Goal: Task Accomplishment & Management: Use online tool/utility

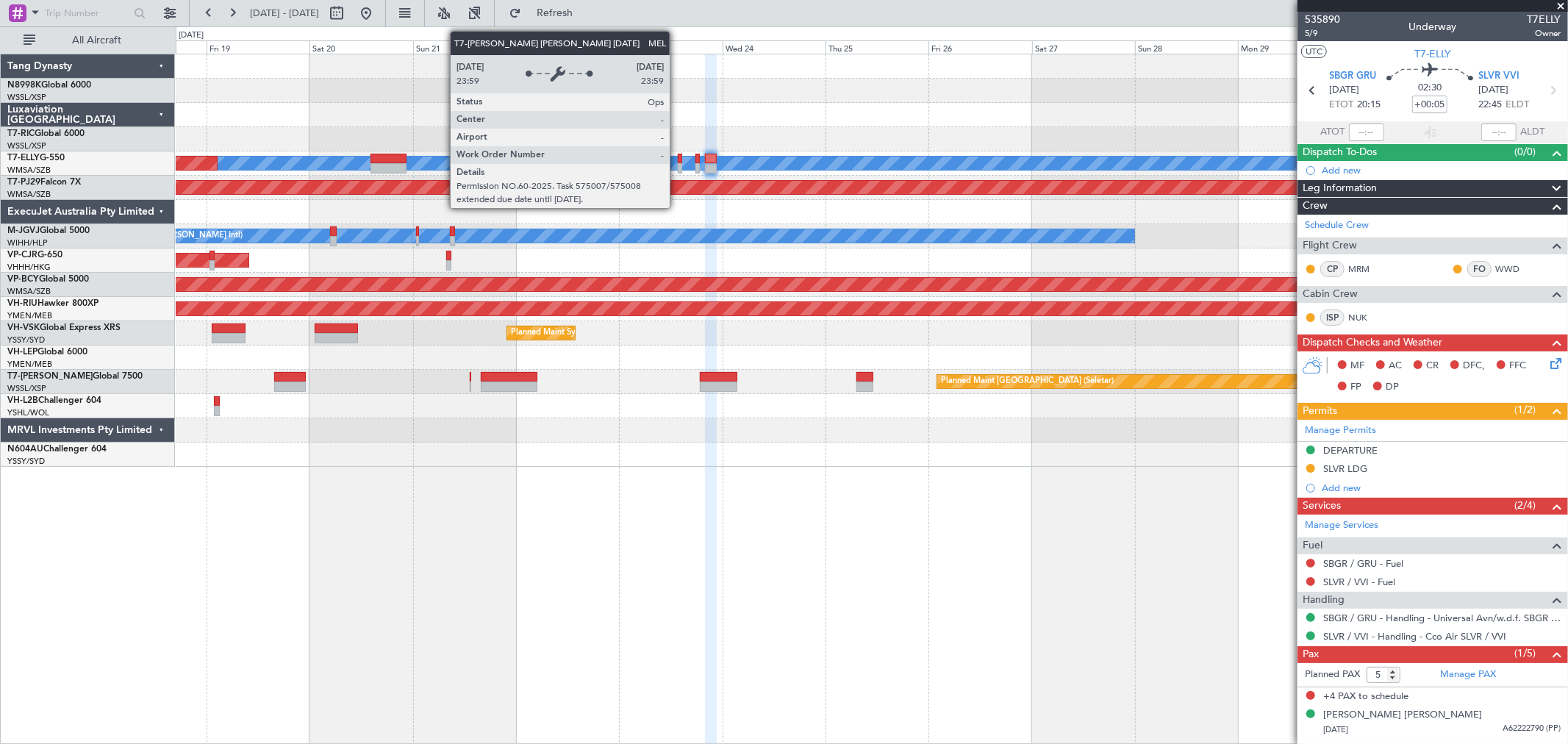
click at [678, 165] on div "MEL" at bounding box center [114, 163] width 2659 height 13
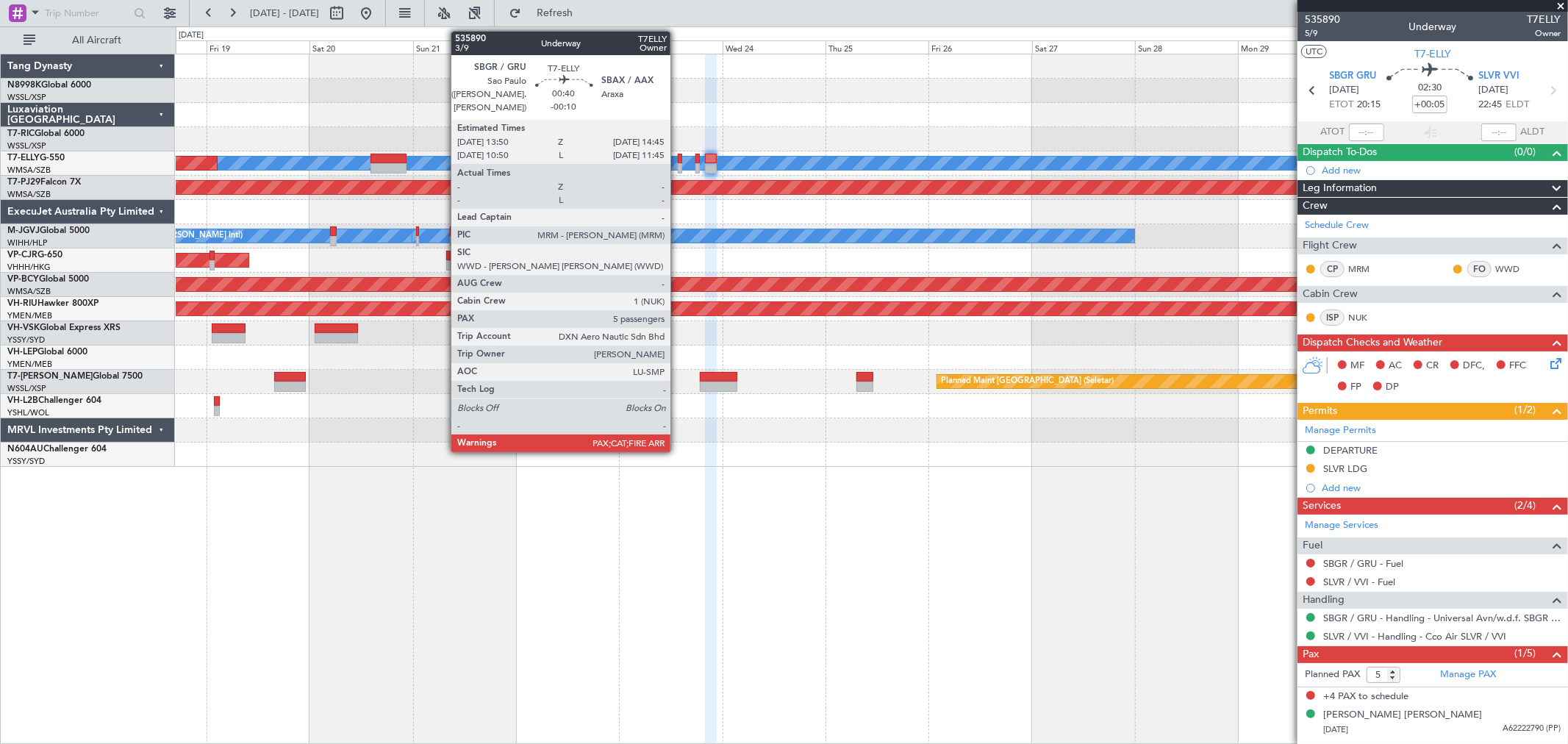
click at [678, 166] on div at bounding box center [681, 168] width 5 height 11
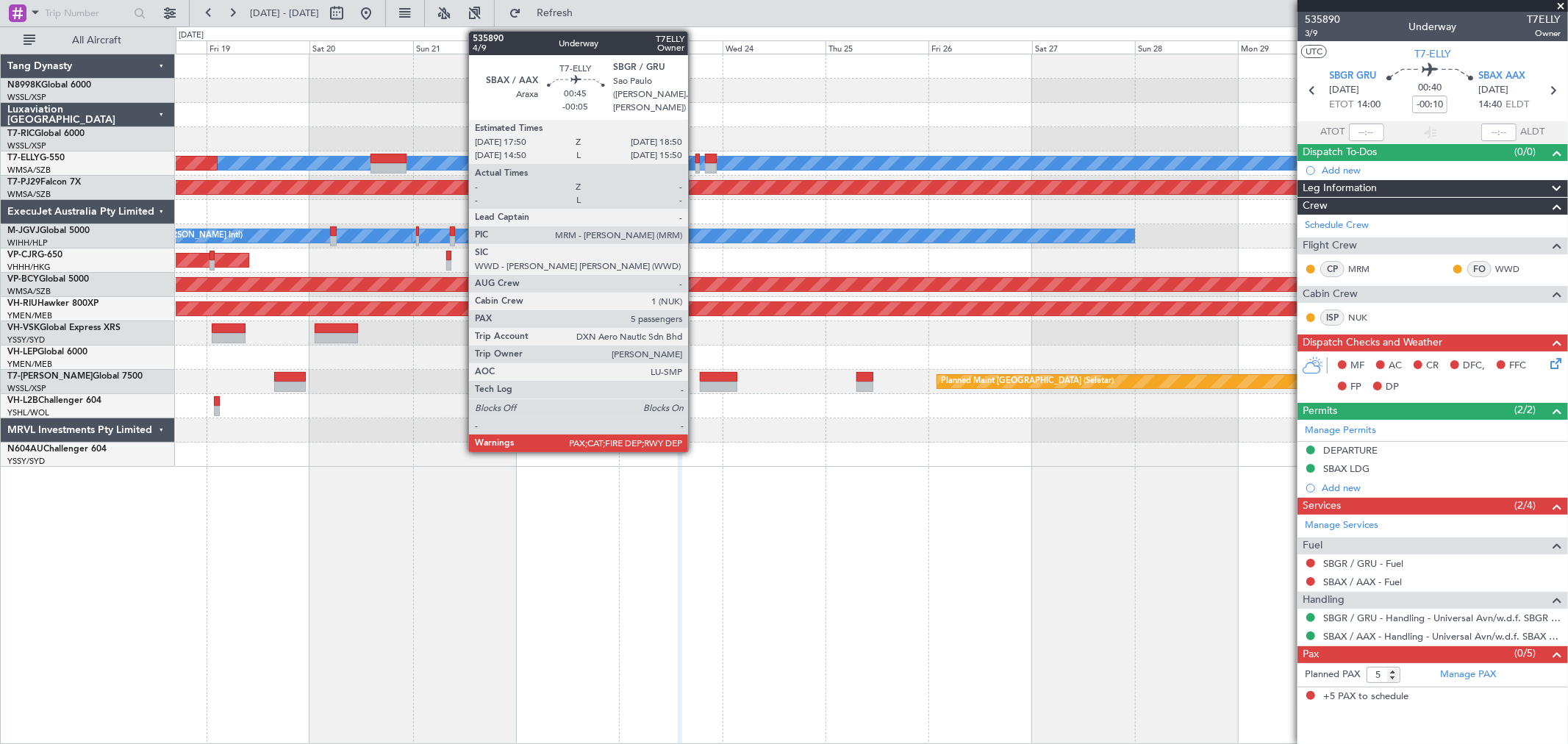
click at [696, 164] on div at bounding box center [698, 168] width 5 height 11
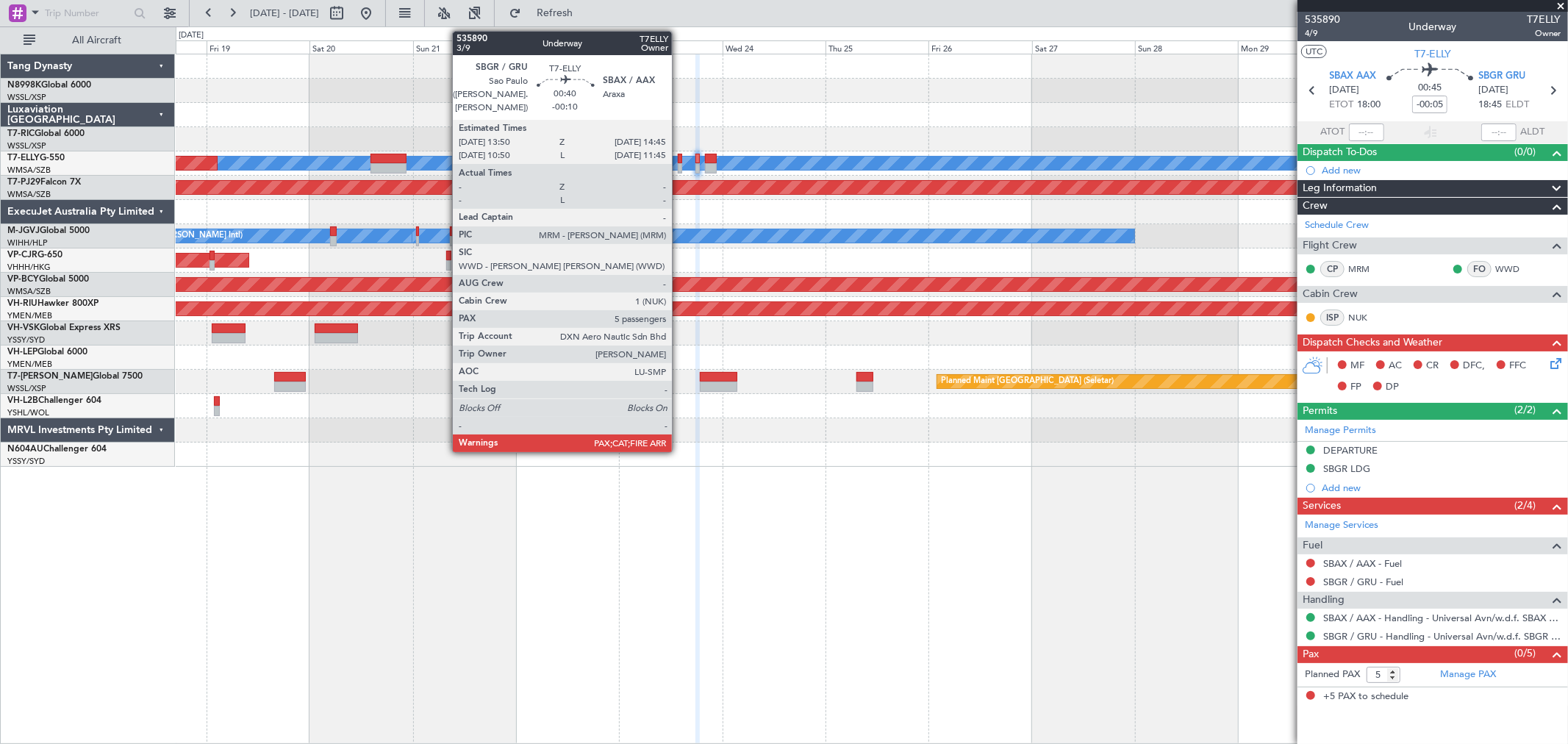
click at [679, 166] on div at bounding box center [681, 168] width 5 height 11
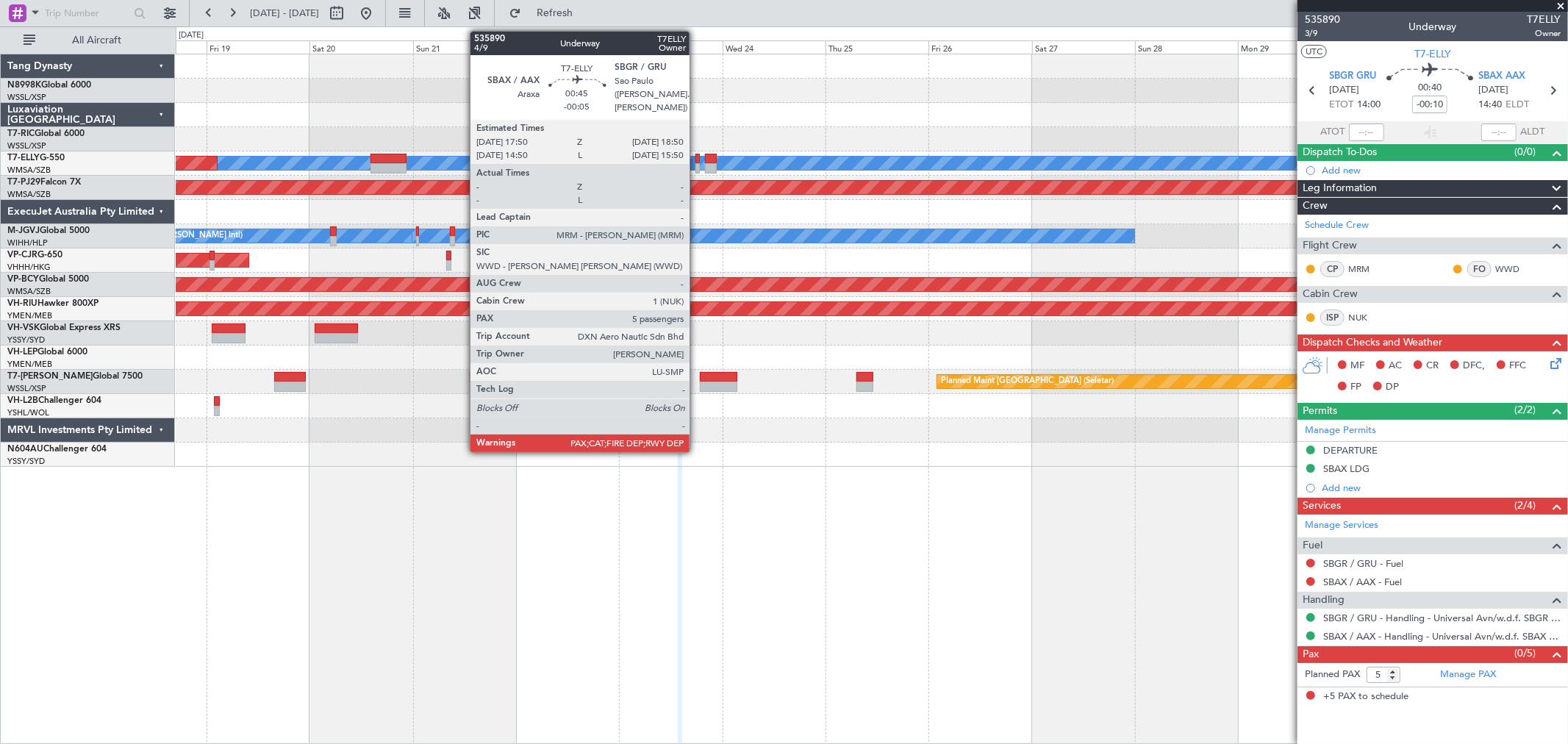
click at [697, 158] on div at bounding box center [698, 159] width 5 height 11
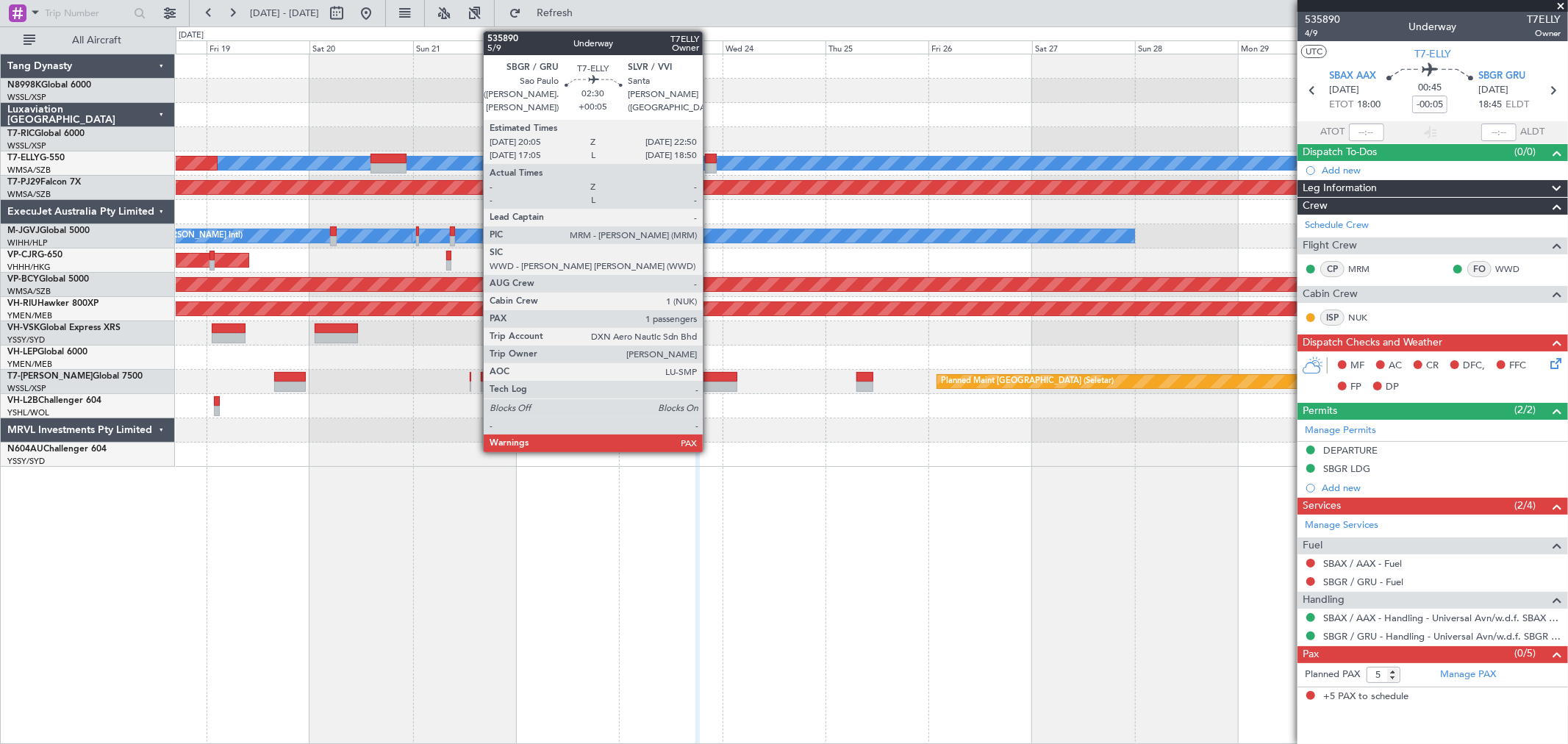
click at [710, 154] on div at bounding box center [711, 159] width 12 height 11
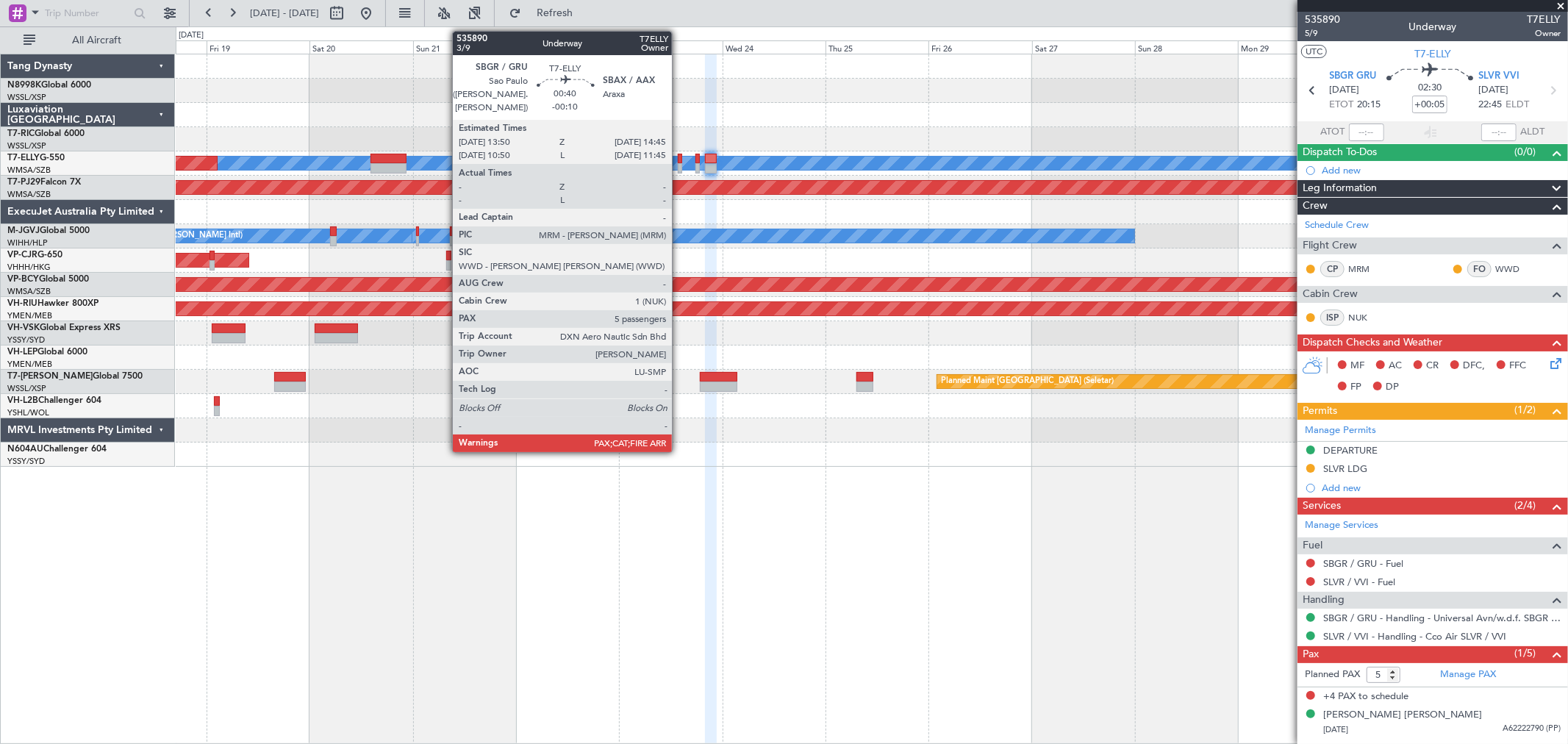
click at [679, 159] on div at bounding box center [681, 159] width 5 height 11
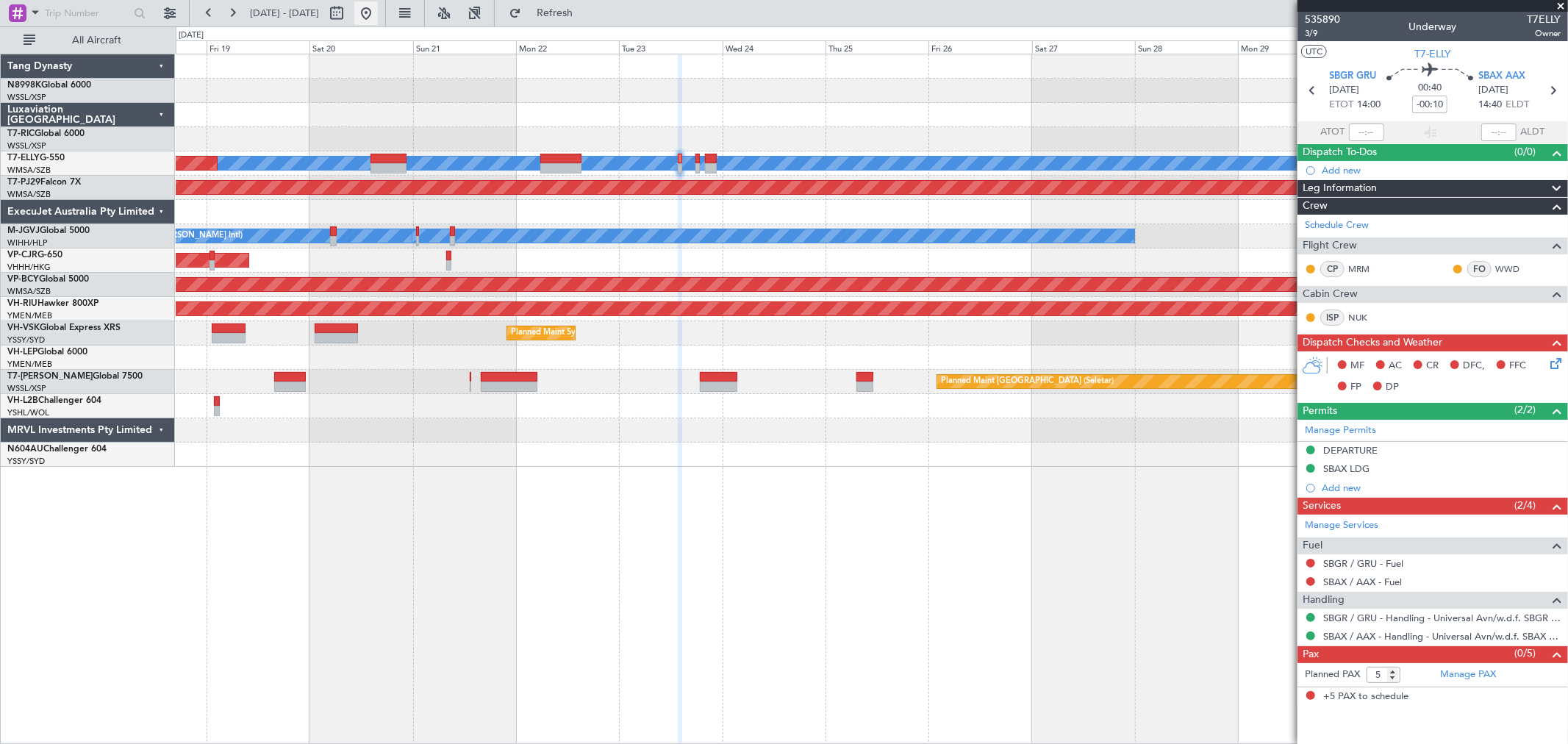
click at [378, 12] on button at bounding box center [366, 13] width 23 height 23
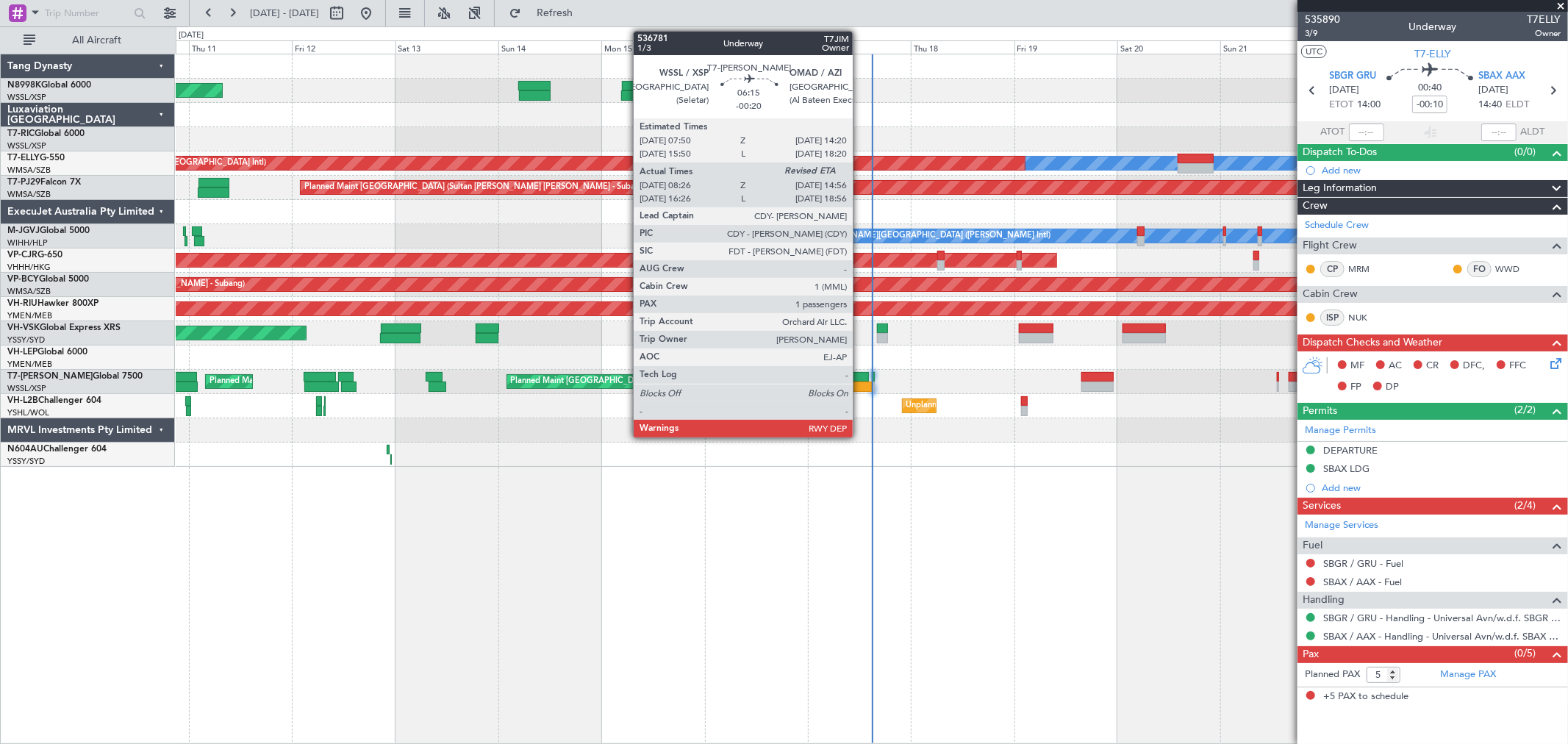
click at [860, 377] on div at bounding box center [856, 377] width 29 height 11
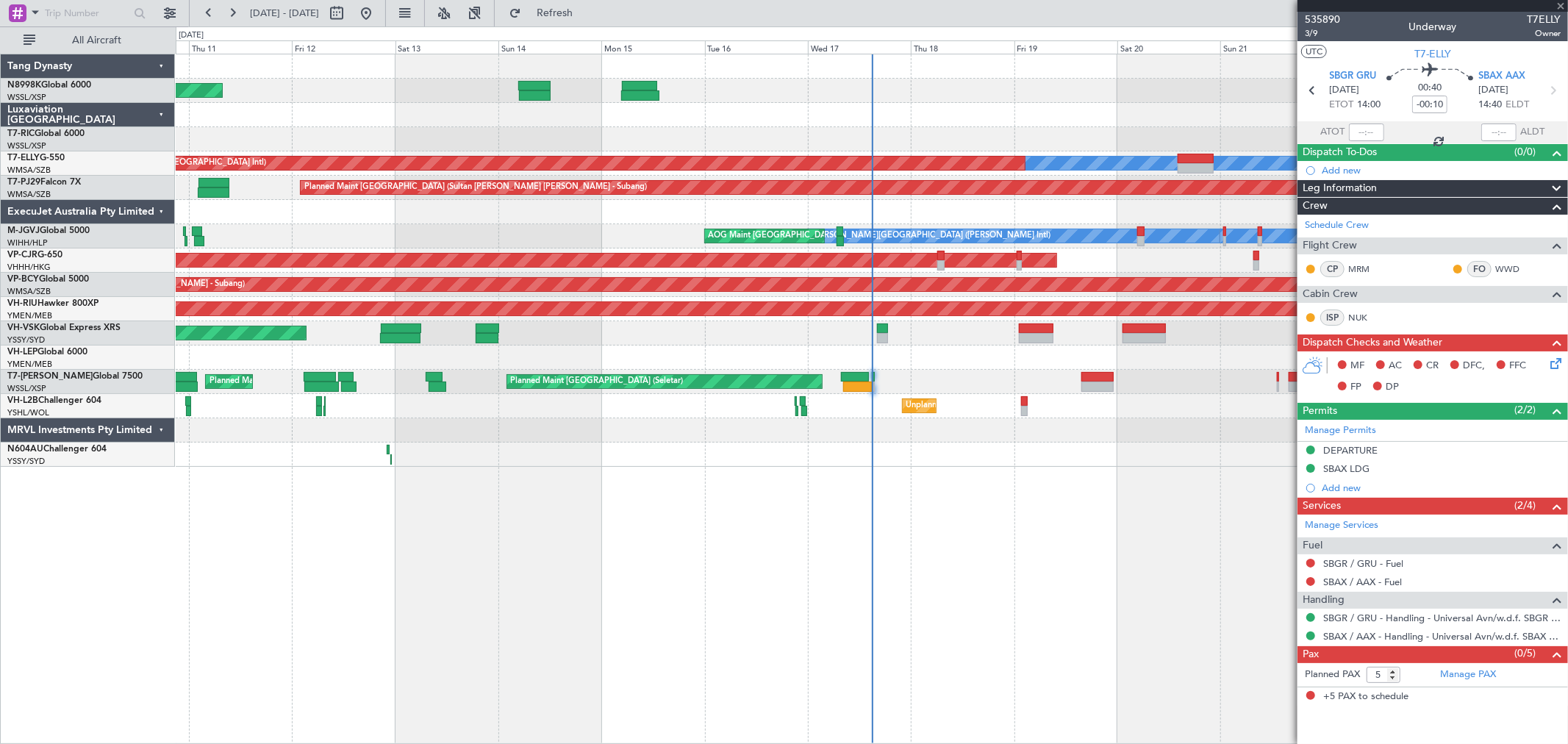
type input "-00:20"
type input "08:36"
type input "1"
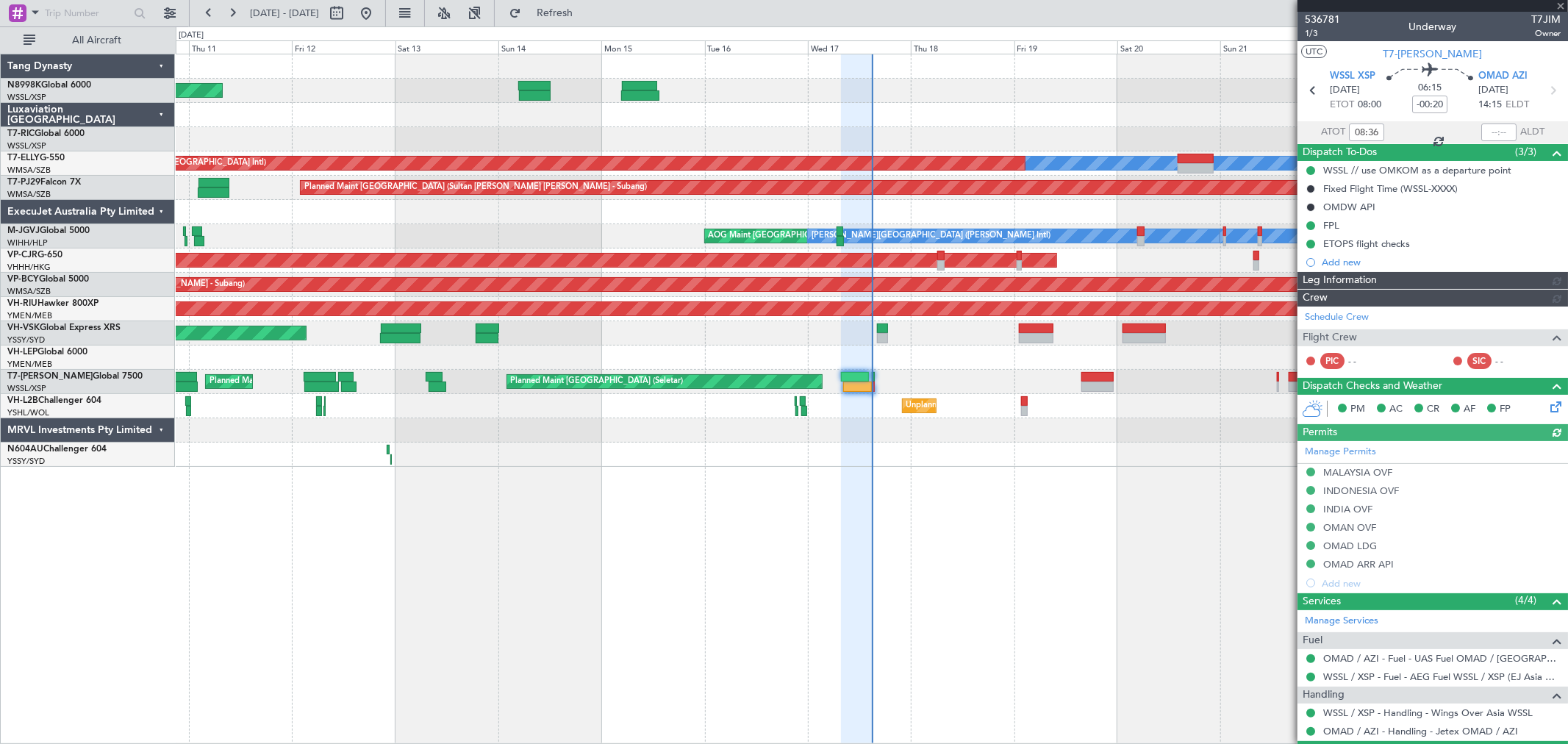
type input "[PERSON_NAME] (LEU)"
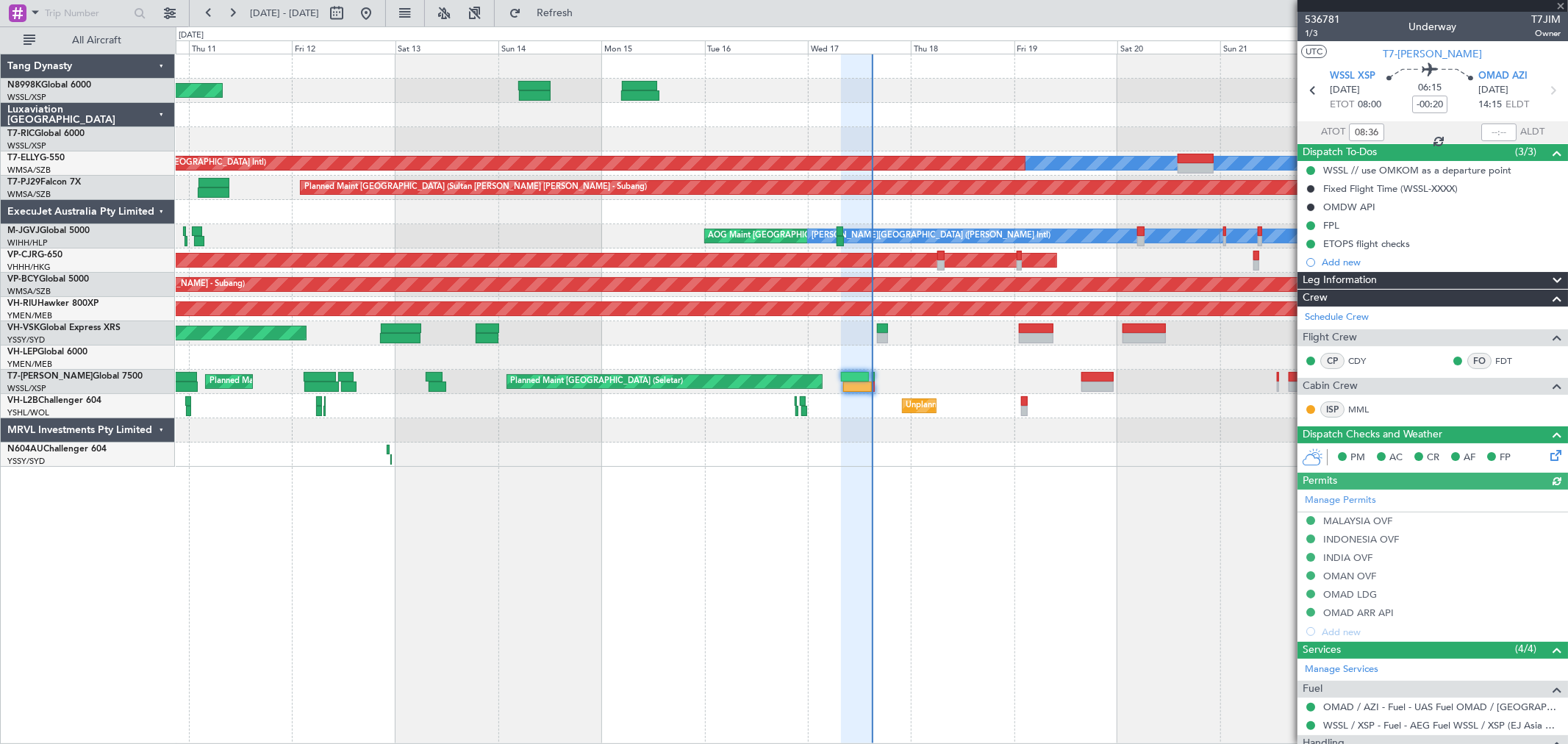
click at [1488, 131] on div at bounding box center [1499, 132] width 36 height 17
click at [1489, 130] on div at bounding box center [1499, 132] width 36 height 17
click at [1494, 130] on div at bounding box center [1499, 132] width 36 height 17
click at [1494, 136] on input "text" at bounding box center [1499, 132] width 36 height 17
type input "1500"
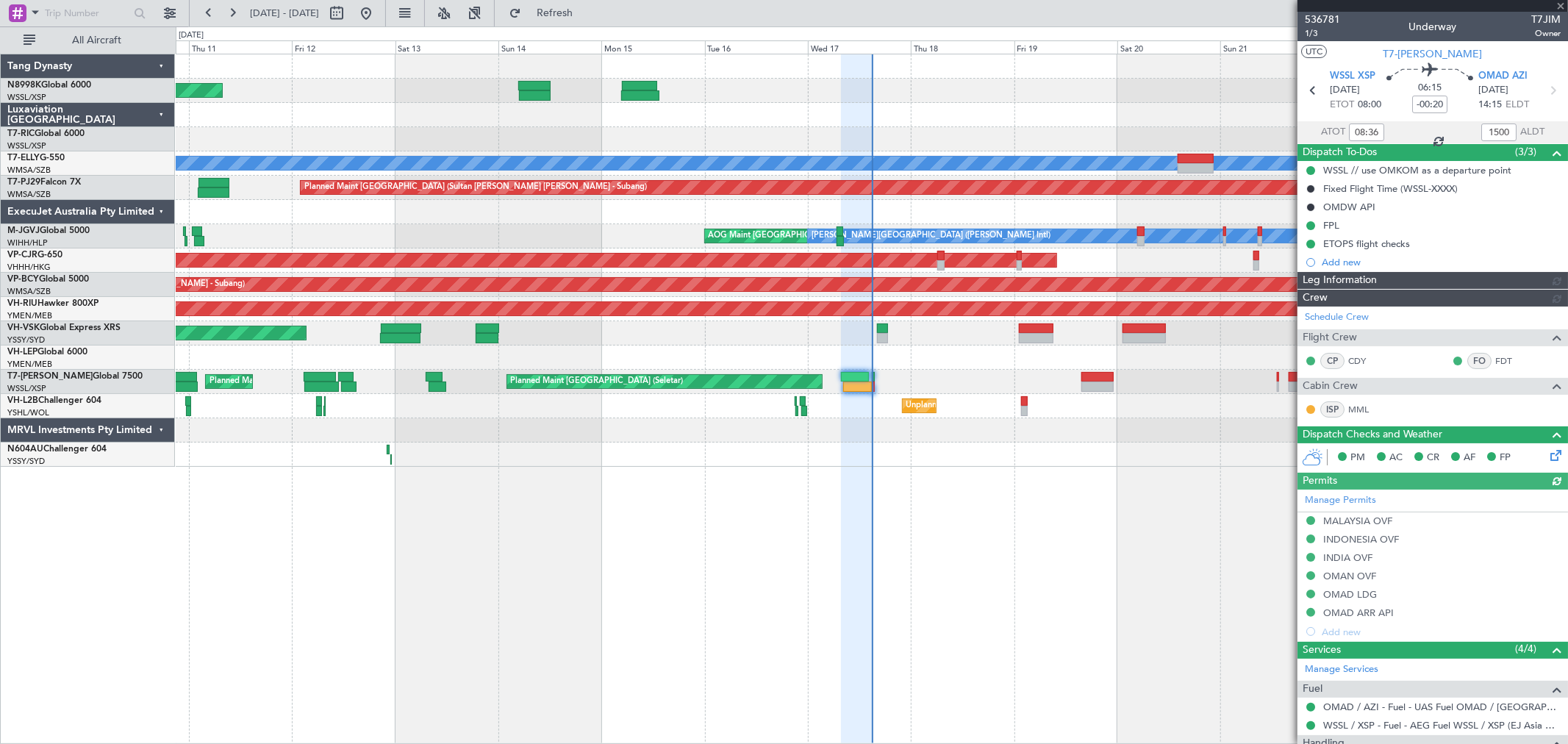
type input "[PERSON_NAME] (LEU)"
type input "15:00"
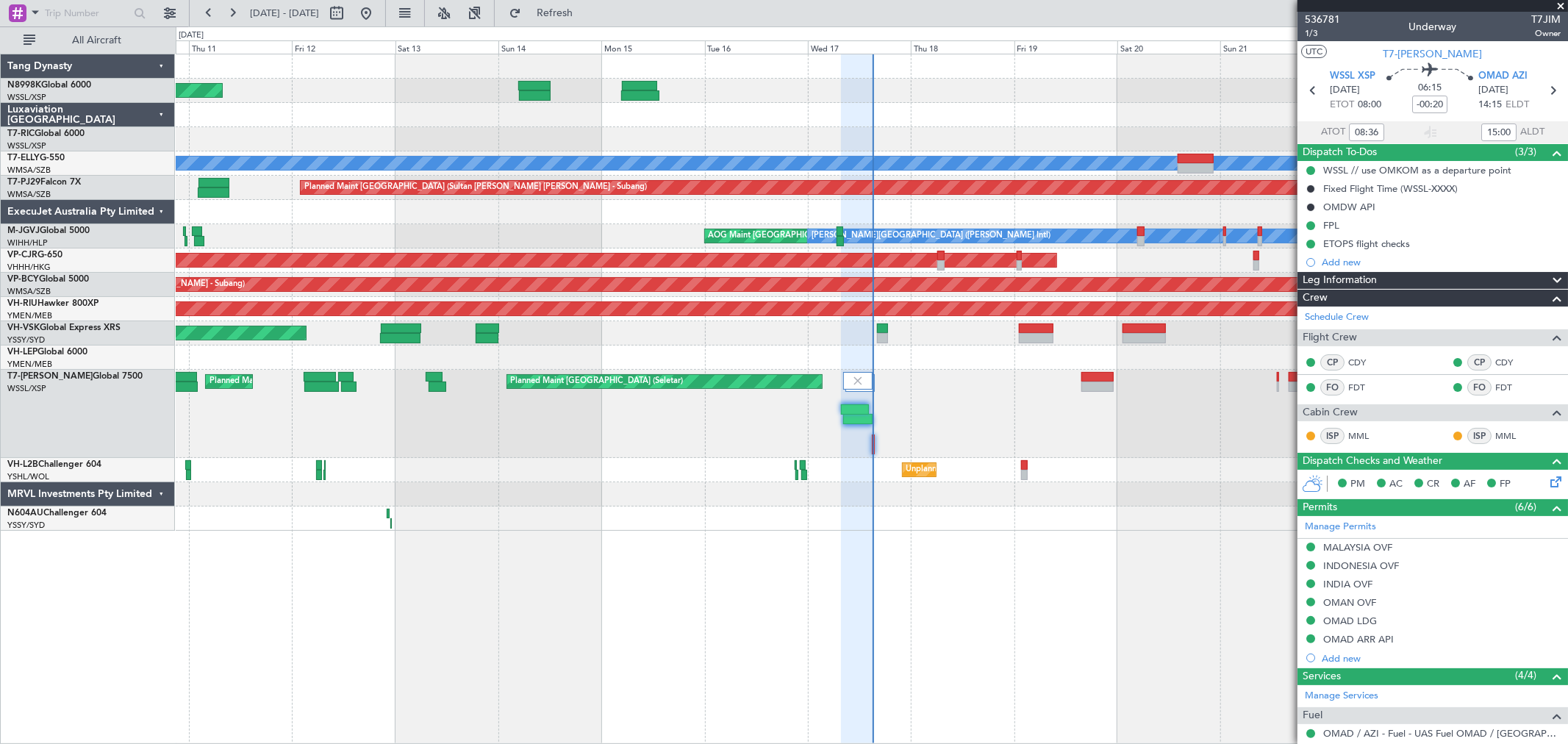
type input "[PERSON_NAME] (LEU)"
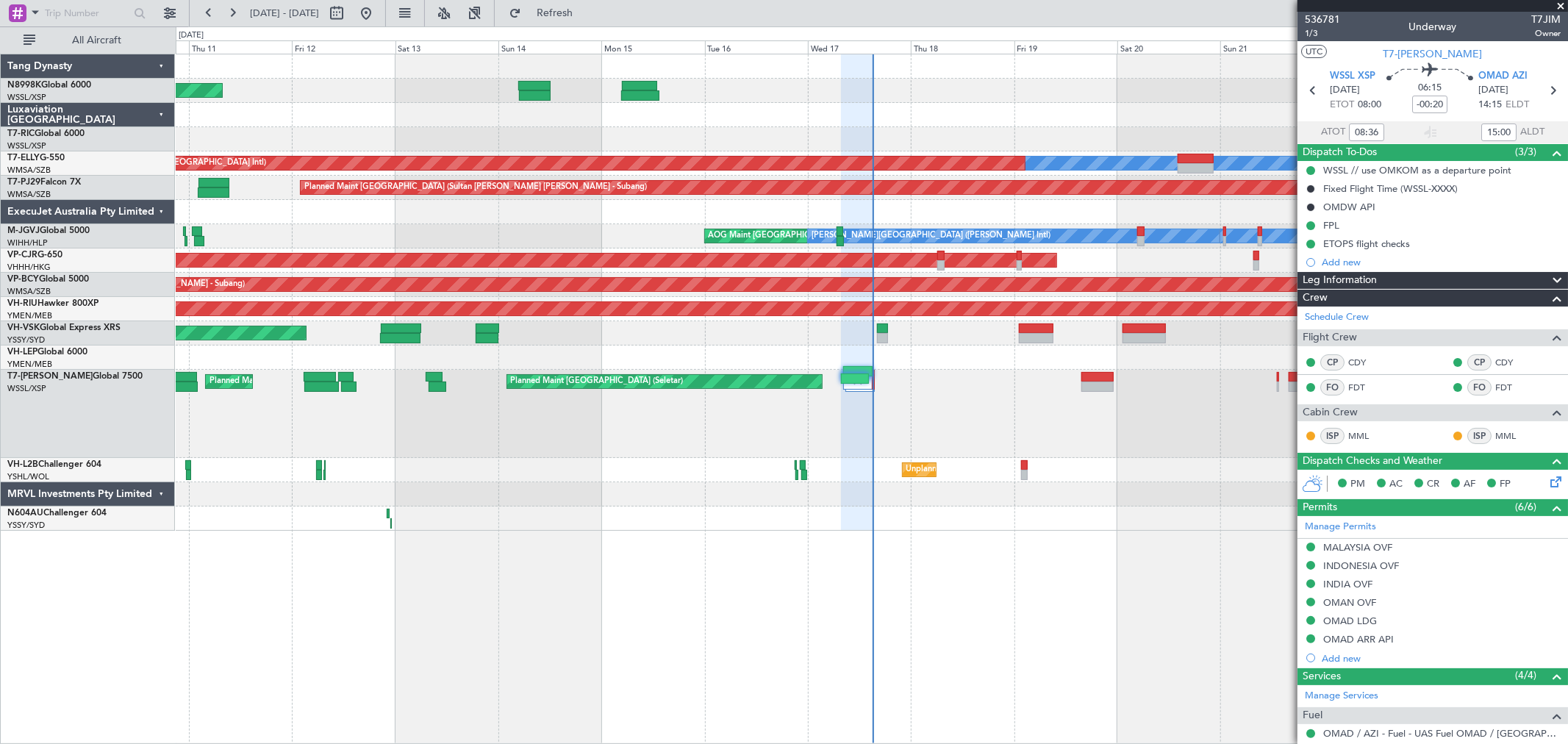
type input "[PERSON_NAME] (LEU)"
